Goal: Task Accomplishment & Management: Manage account settings

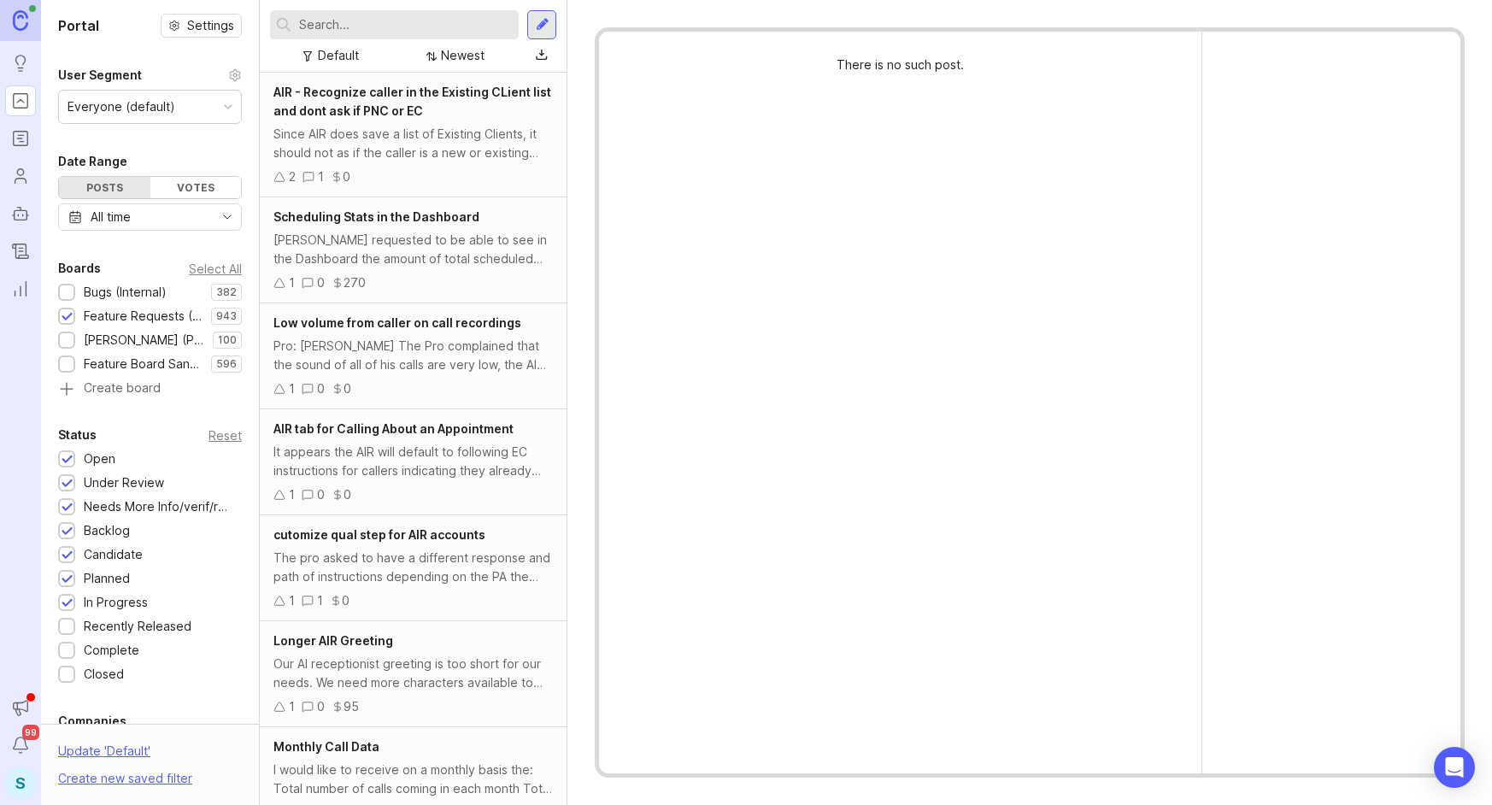
click at [17, 181] on icon "Users" at bounding box center [20, 176] width 19 height 21
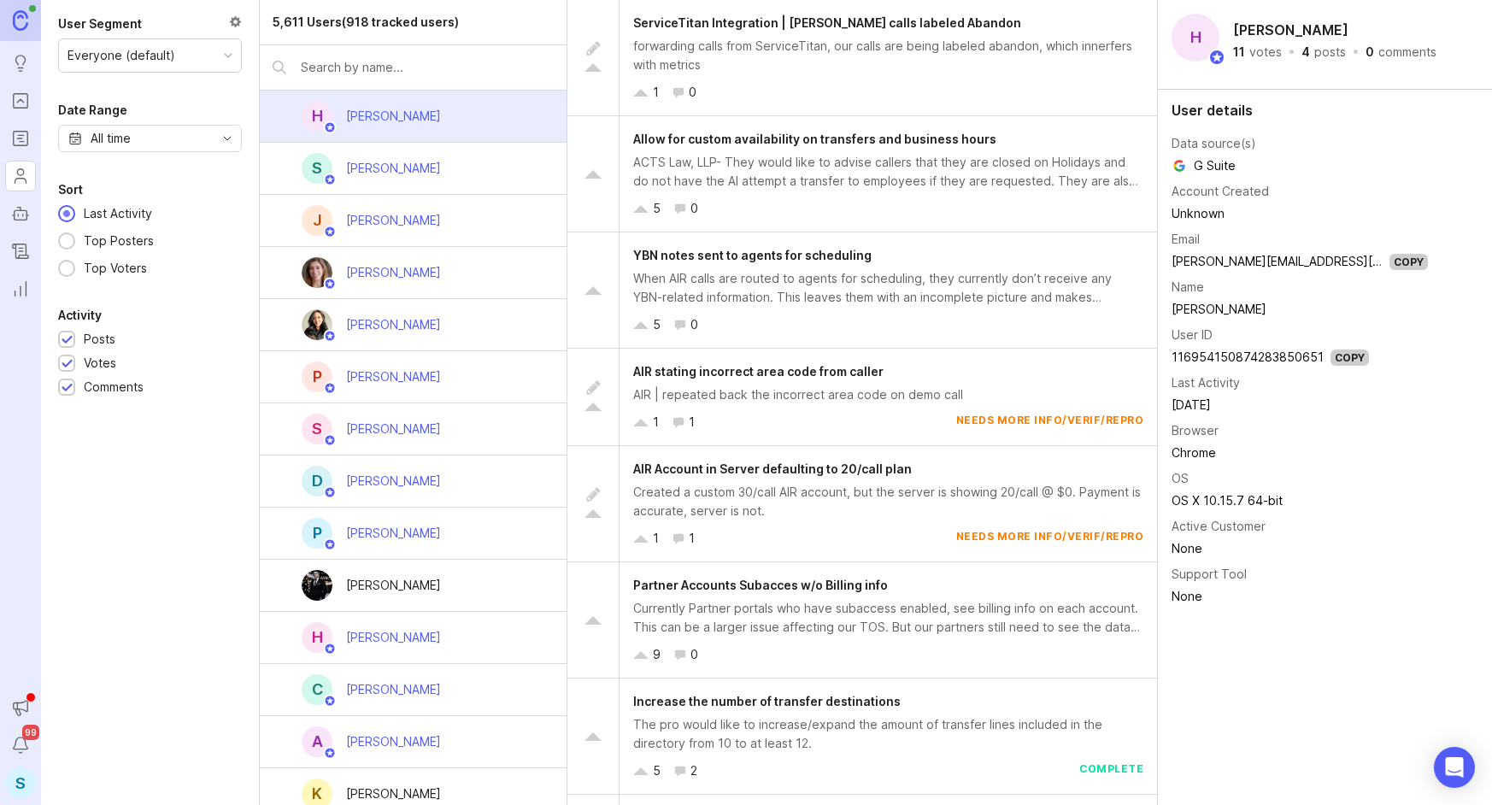
click at [18, 789] on div "S" at bounding box center [20, 783] width 31 height 31
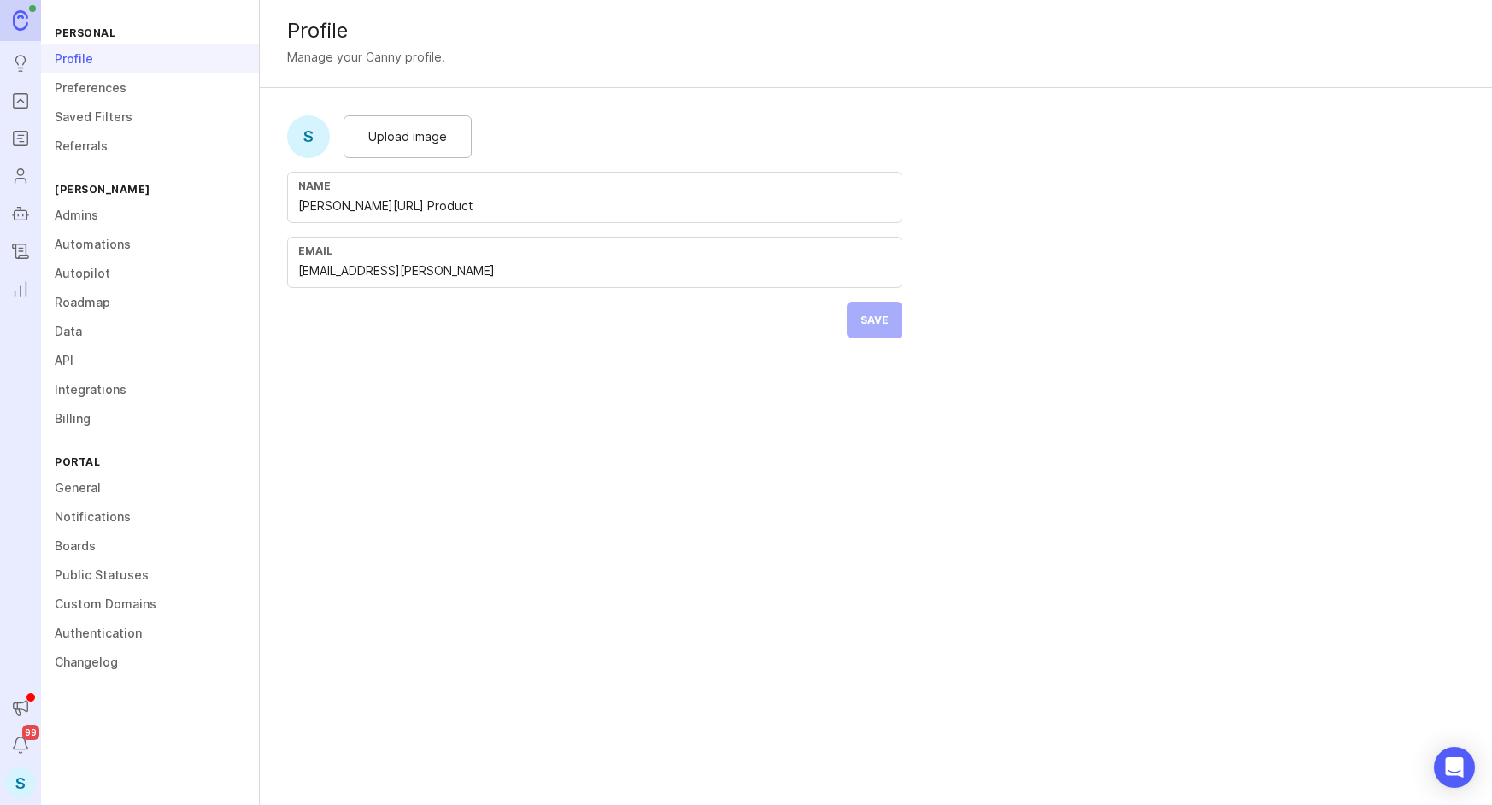
click at [83, 213] on link "Admins" at bounding box center [150, 215] width 218 height 29
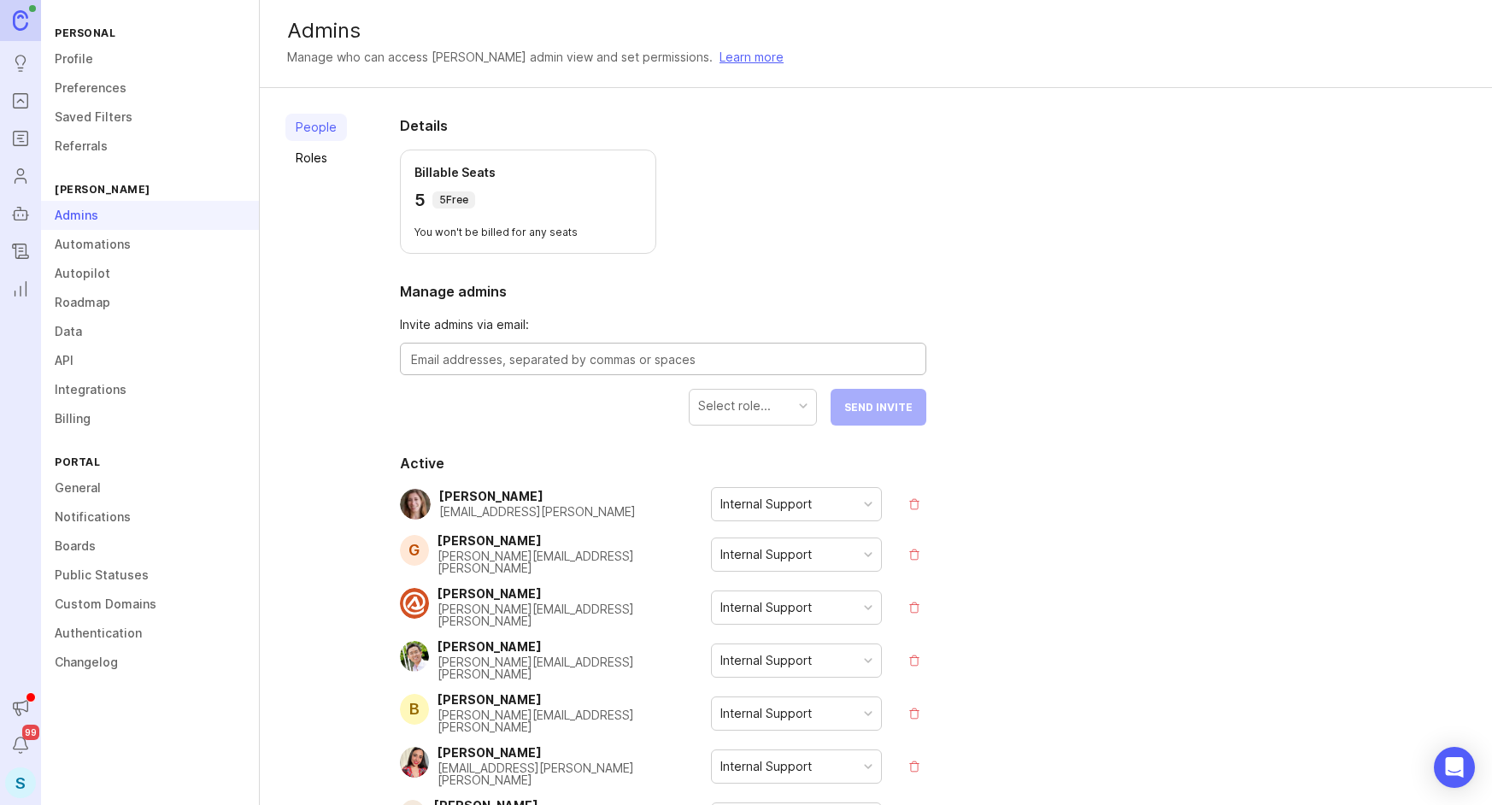
click at [589, 350] on textarea at bounding box center [663, 359] width 504 height 19
click at [741, 354] on textarea "[PERSON_NAME]." at bounding box center [663, 359] width 504 height 19
paste textarea "[PERSON_NAME][EMAIL_ADDRESS][PERSON_NAME]"
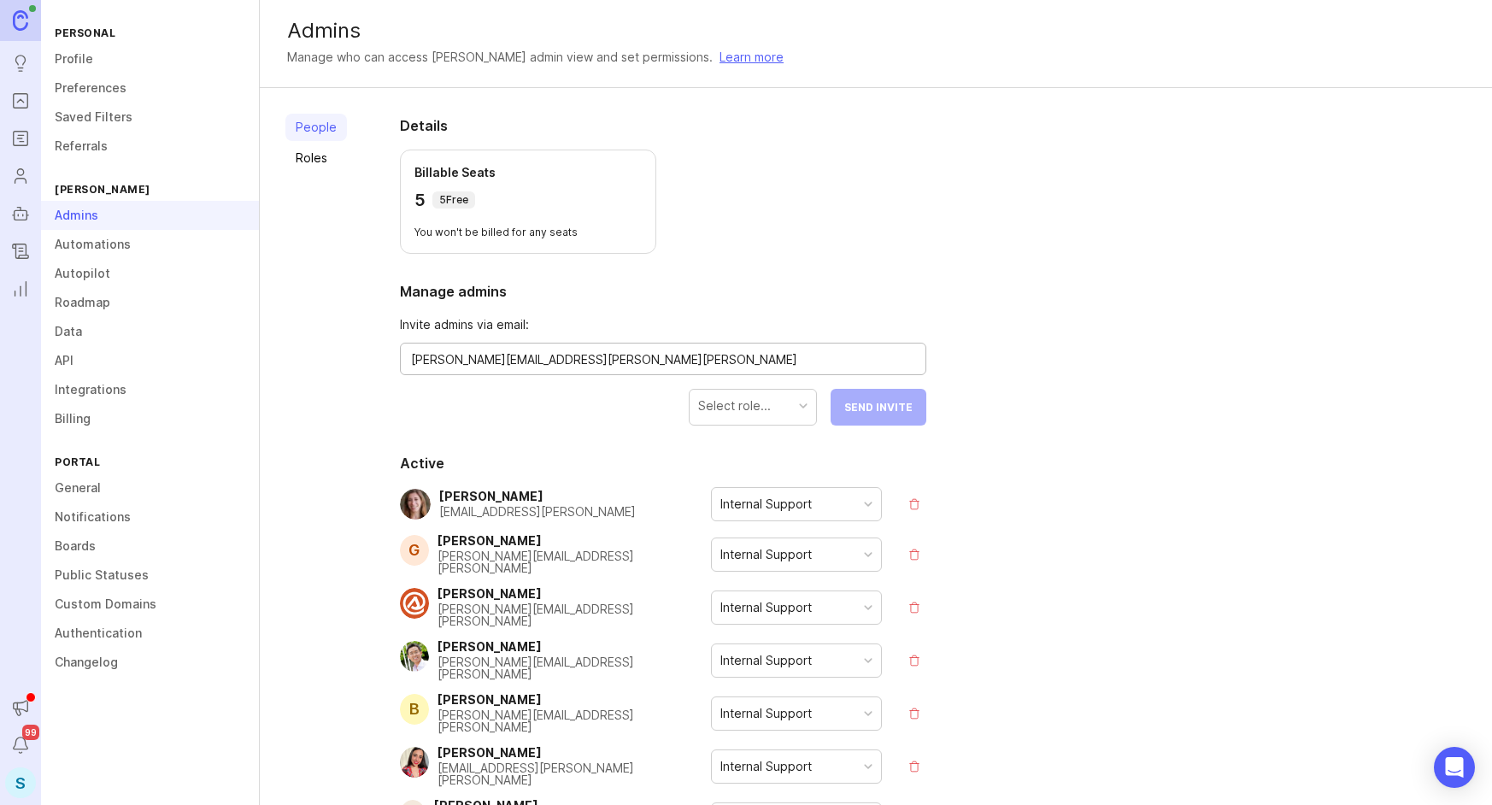
type textarea "[PERSON_NAME][EMAIL_ADDRESS][PERSON_NAME][PERSON_NAME]"
click at [792, 407] on div "Select role..." at bounding box center [753, 406] width 127 height 32
click at [886, 404] on span "Send Invite" at bounding box center [879, 407] width 68 height 13
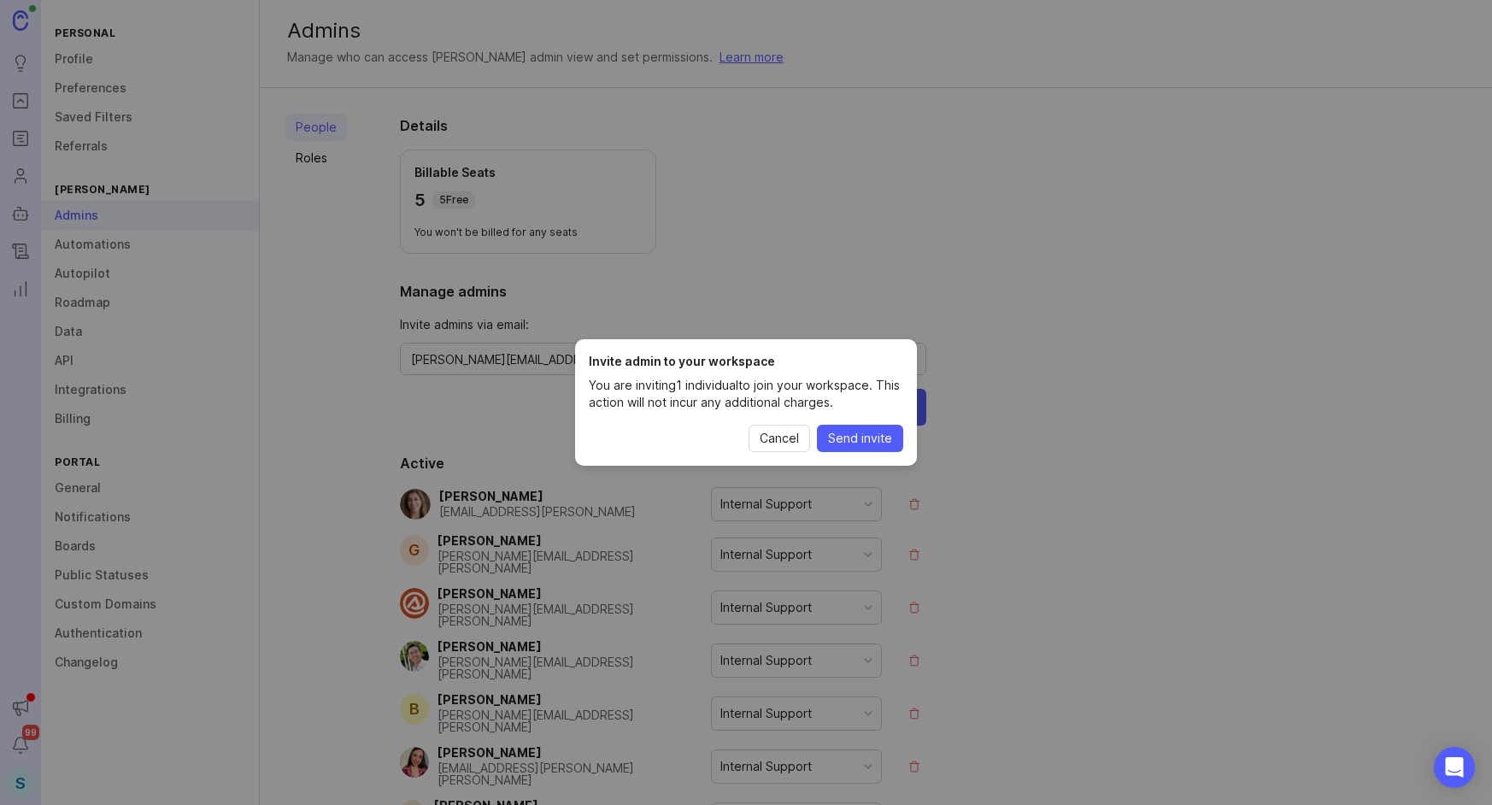
click at [874, 444] on span "Send invite" at bounding box center [860, 438] width 64 height 17
